Goal: Transaction & Acquisition: Book appointment/travel/reservation

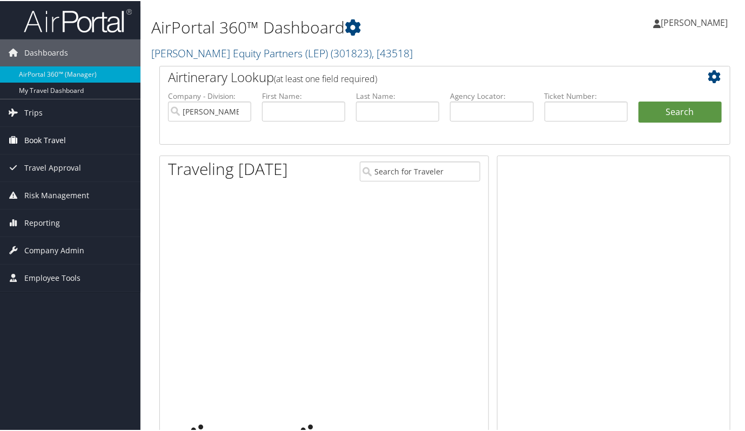
click at [48, 138] on span "Book Travel" at bounding box center [45, 139] width 42 height 27
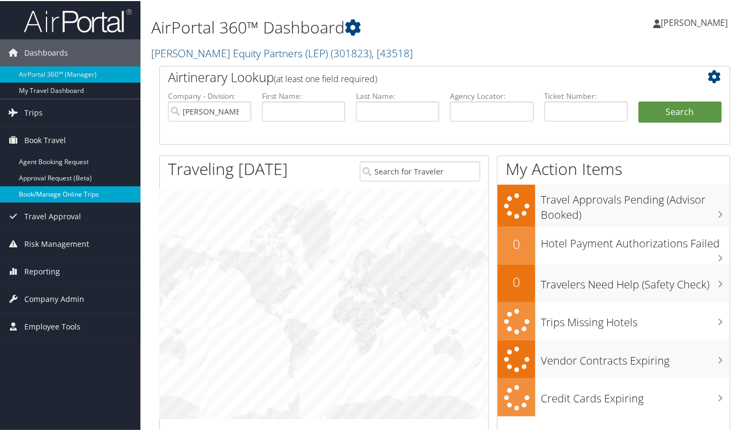
click at [60, 188] on link "Book/Manage Online Trips" at bounding box center [70, 193] width 141 height 16
